Goal: Task Accomplishment & Management: Manage account settings

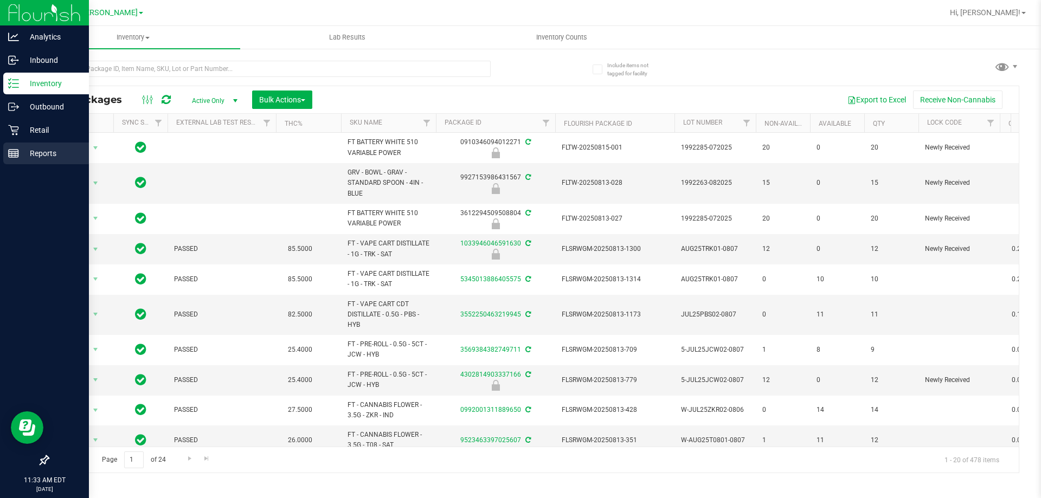
click at [19, 152] on p "Reports" at bounding box center [51, 153] width 65 height 13
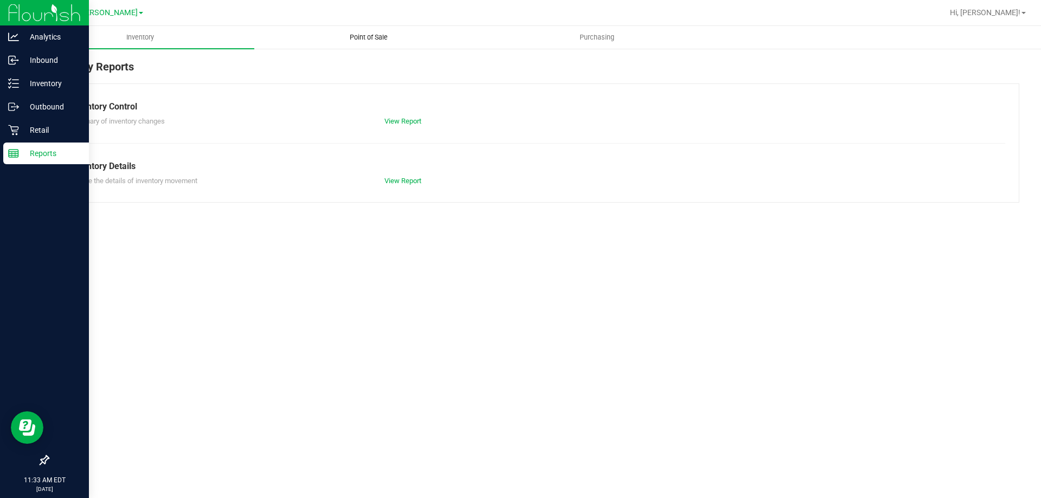
click at [366, 35] on span "Point of Sale" at bounding box center [368, 38] width 67 height 10
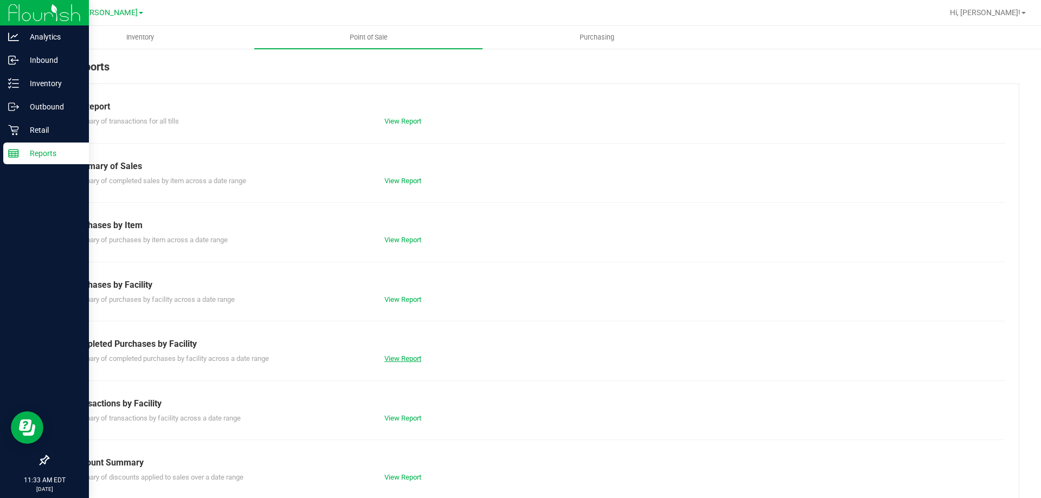
click at [408, 359] on link "View Report" at bounding box center [402, 359] width 37 height 8
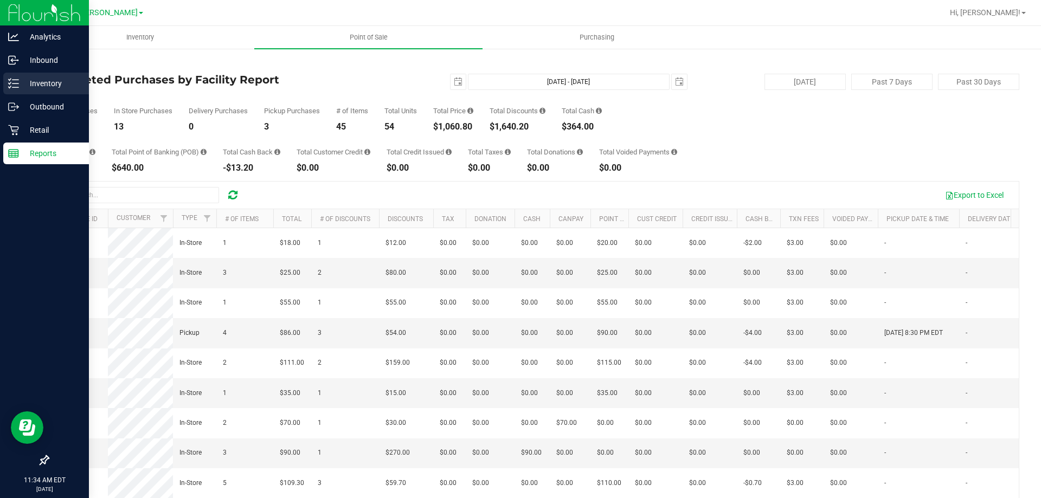
click at [15, 83] on line at bounding box center [15, 83] width 6 height 0
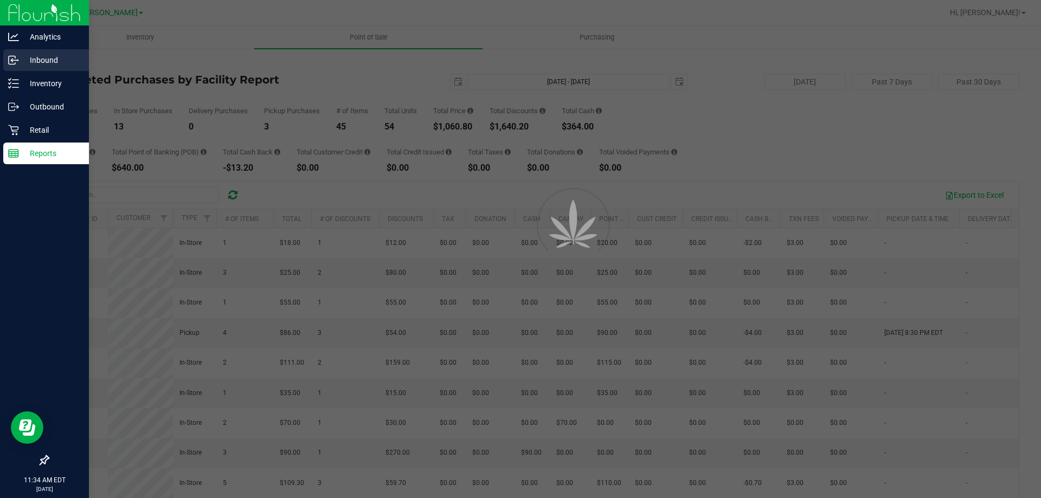
click at [51, 63] on p "Inbound" at bounding box center [51, 60] width 65 height 13
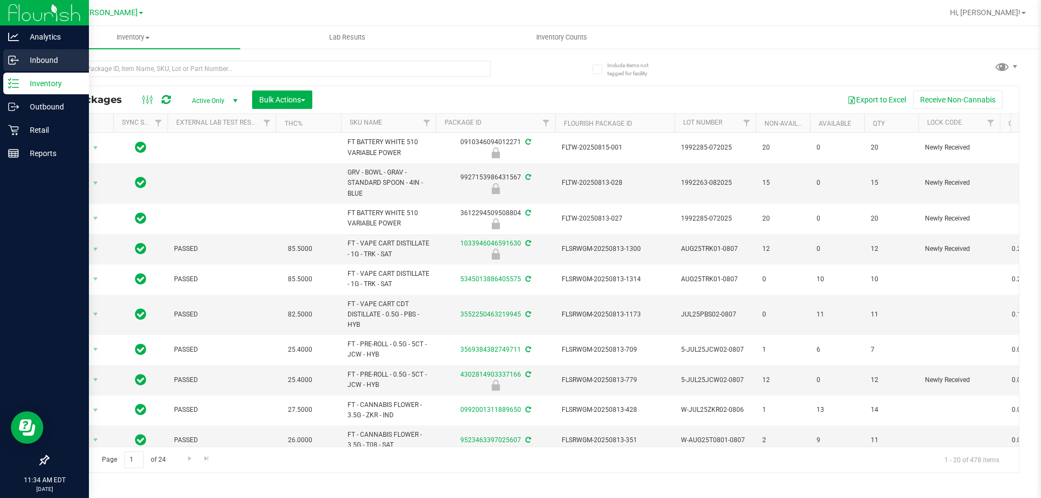
click at [37, 55] on p "Inbound" at bounding box center [51, 60] width 65 height 13
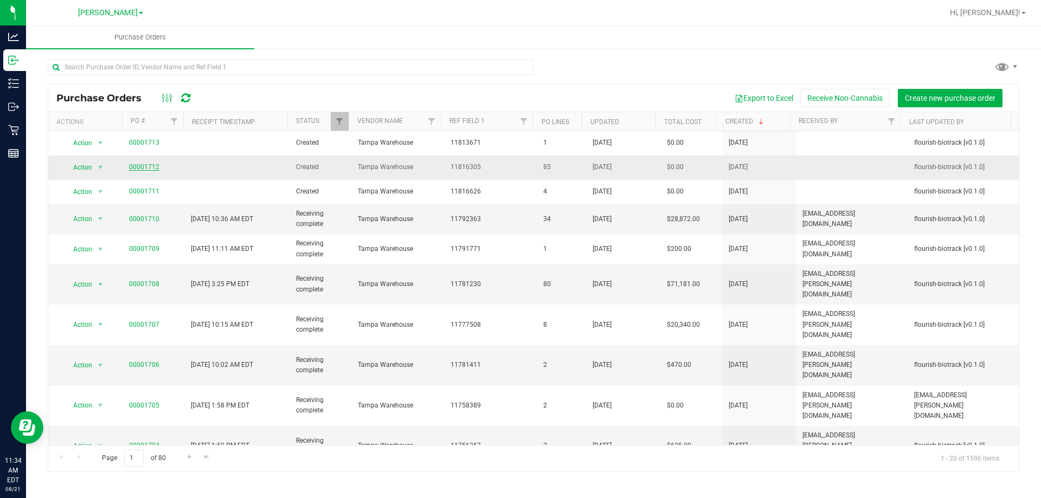
click at [147, 166] on link "00001712" at bounding box center [144, 167] width 30 height 8
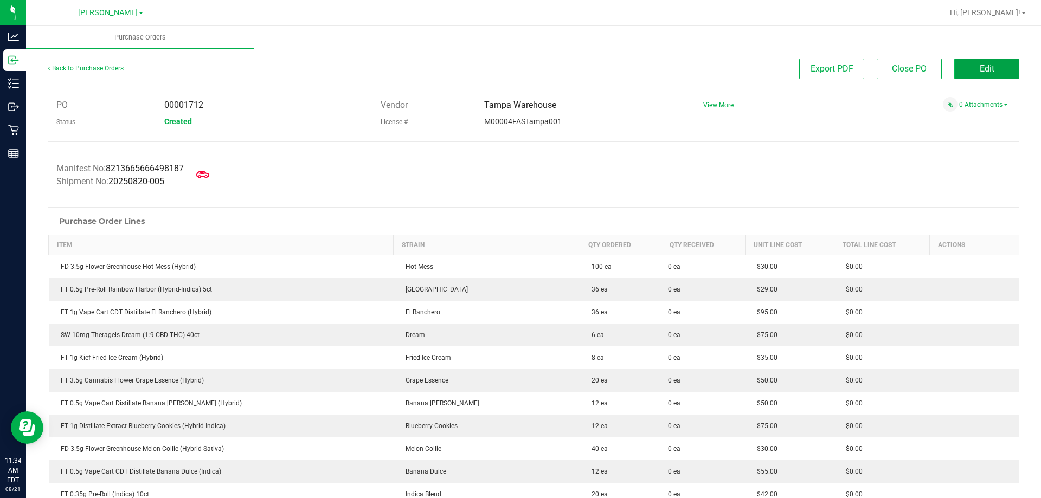
click at [991, 64] on button "Edit" at bounding box center [986, 69] width 65 height 21
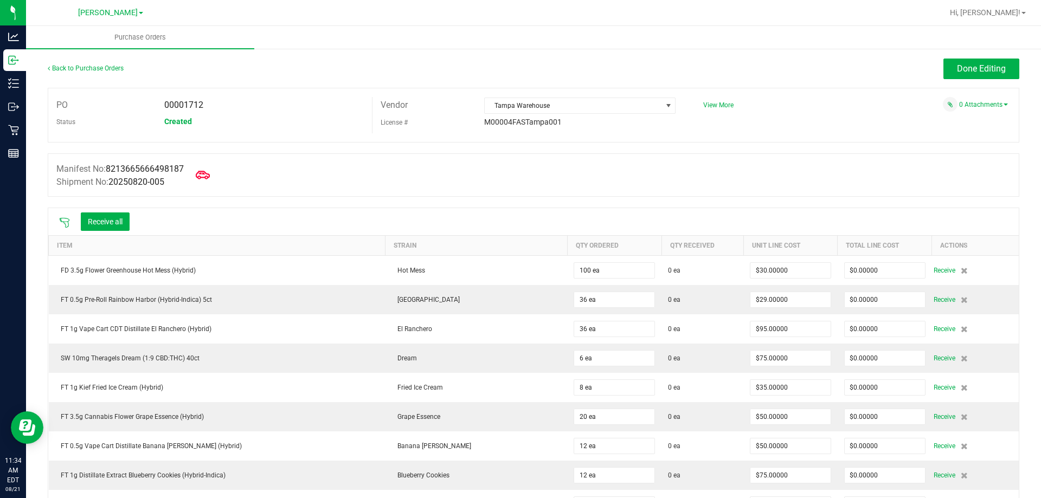
click at [200, 173] on span at bounding box center [203, 175] width 24 height 24
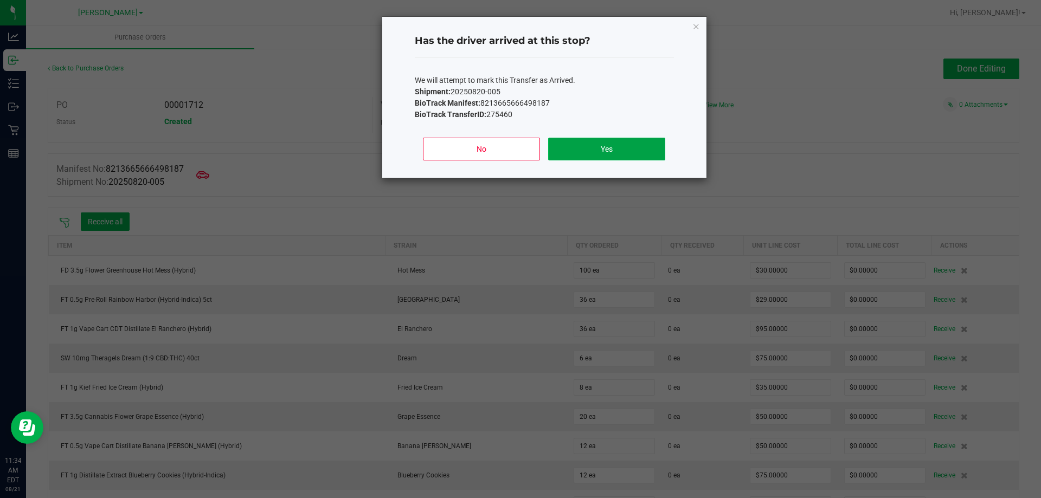
click at [603, 145] on button "Yes" at bounding box center [606, 149] width 117 height 23
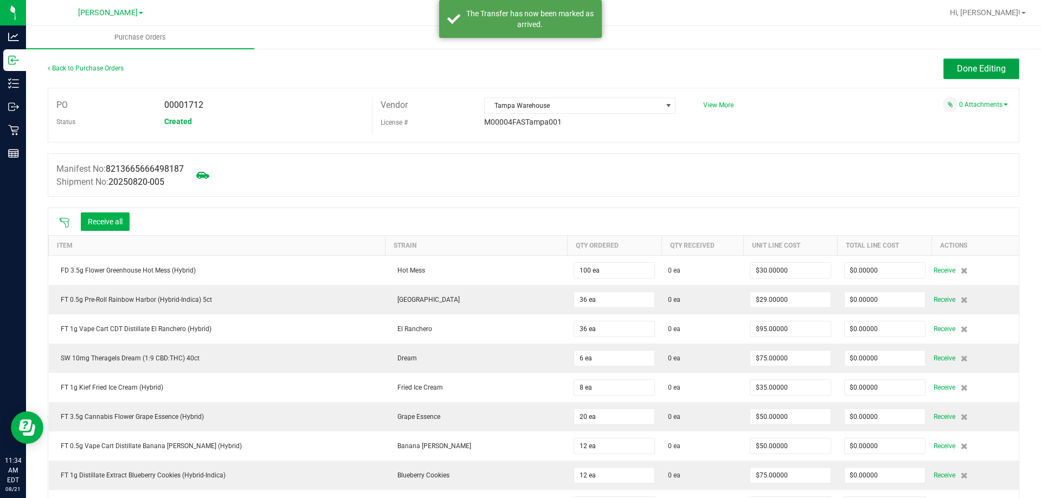
click at [983, 66] on span "Done Editing" at bounding box center [981, 68] width 49 height 10
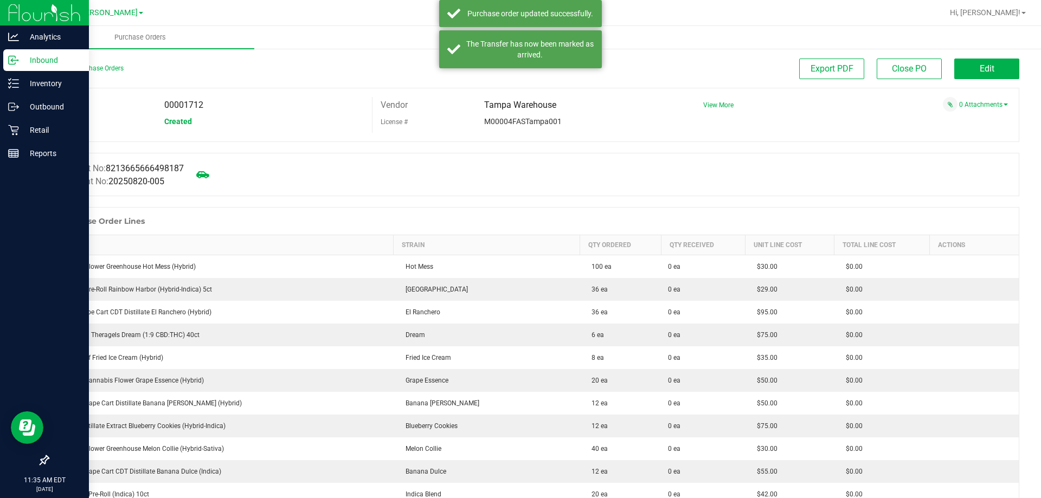
click at [18, 60] on circle at bounding box center [18, 61] width 2 height 2
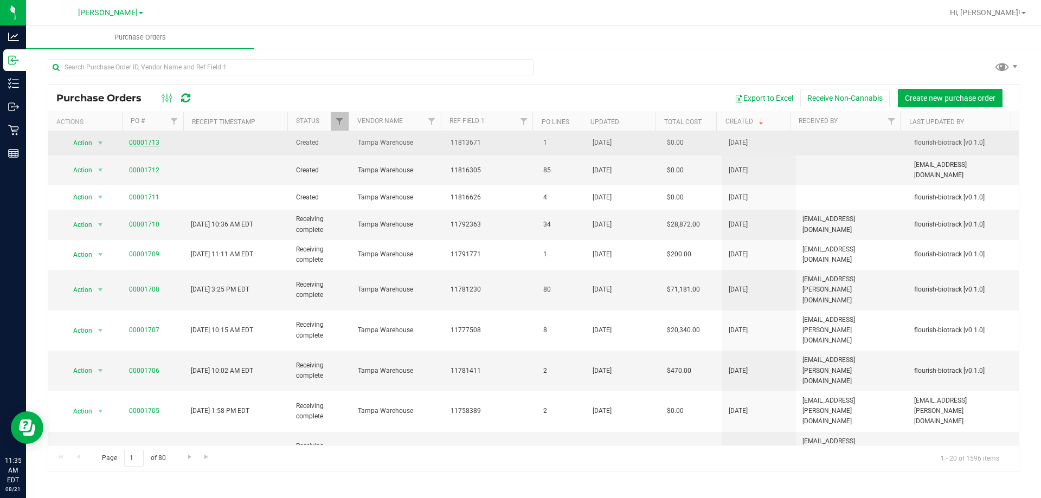
click at [144, 140] on link "00001713" at bounding box center [144, 143] width 30 height 8
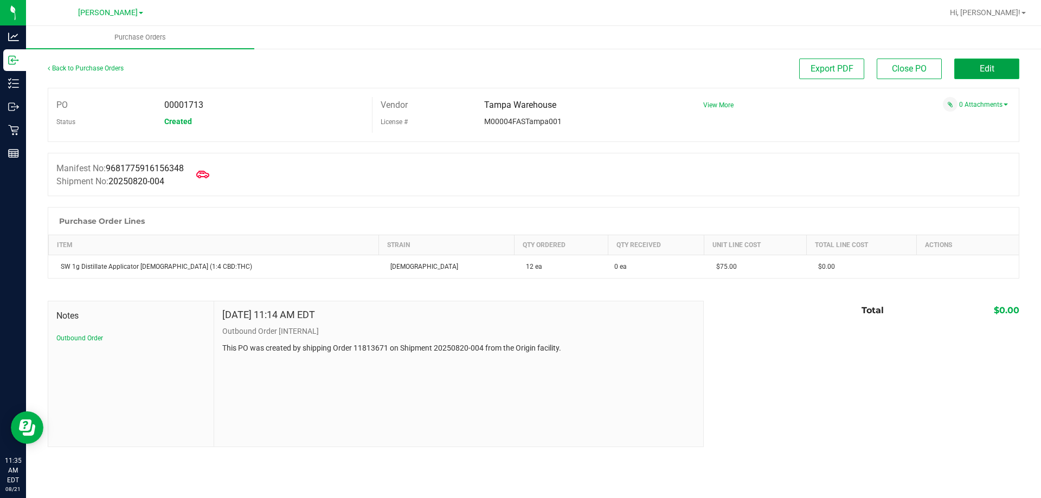
click at [982, 69] on span "Edit" at bounding box center [987, 68] width 15 height 10
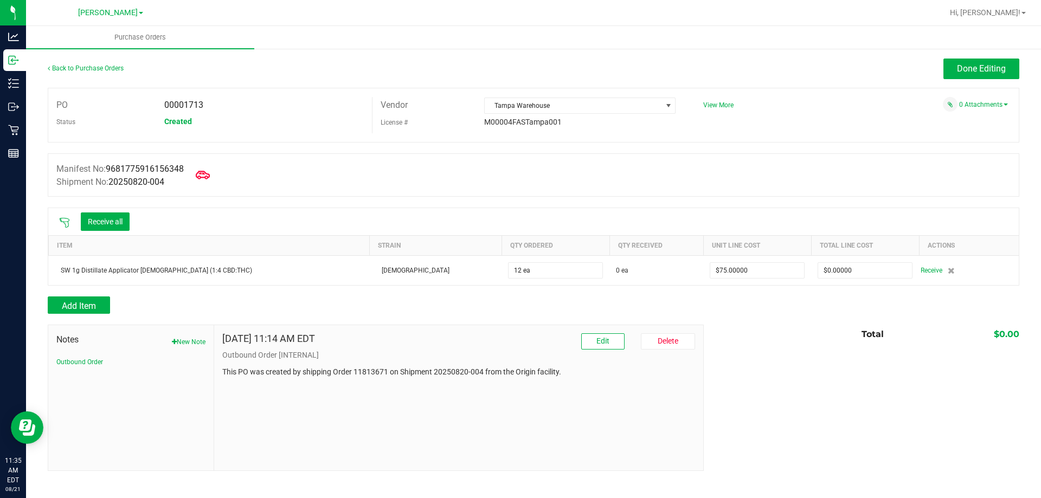
click at [206, 173] on icon at bounding box center [203, 175] width 14 height 14
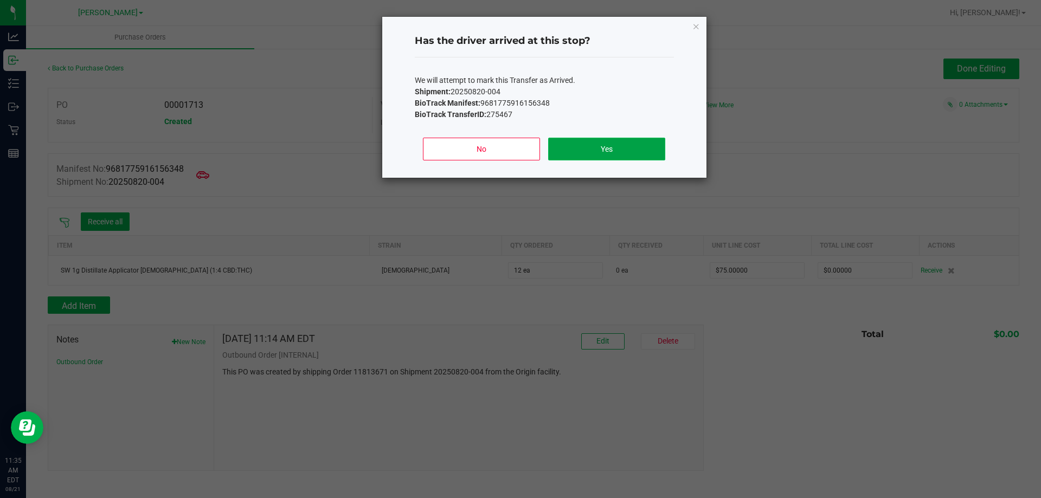
click at [608, 152] on button "Yes" at bounding box center [606, 149] width 117 height 23
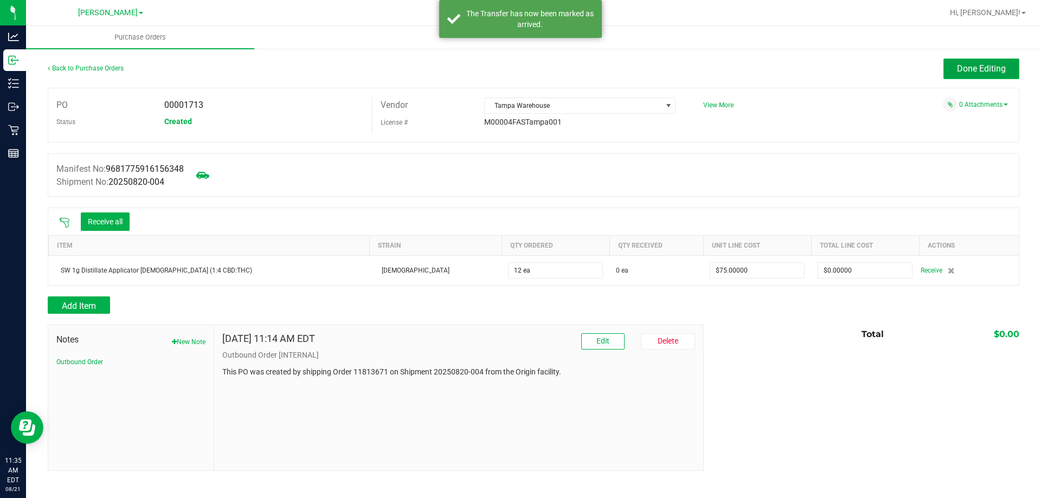
click at [1001, 62] on button "Done Editing" at bounding box center [981, 69] width 76 height 21
